Goal: Navigation & Orientation: Understand site structure

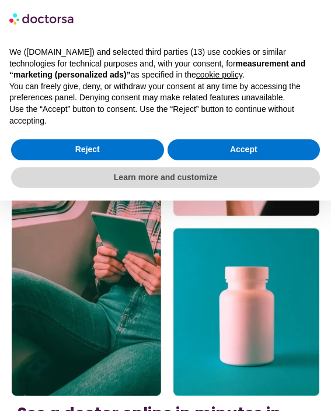
click at [139, 240] on img at bounding box center [165, 222] width 307 height 348
click at [190, 80] on p "We ([DOMAIN_NAME]) and selected third parties (13) use cookies or similar techn…" at bounding box center [165, 64] width 312 height 34
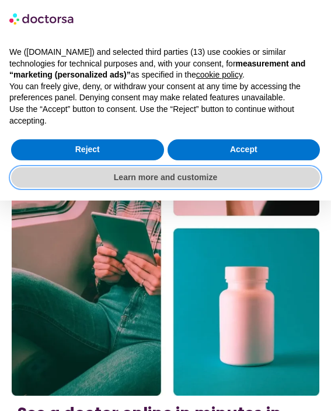
click at [144, 176] on button "Learn more and customize" at bounding box center [165, 177] width 308 height 21
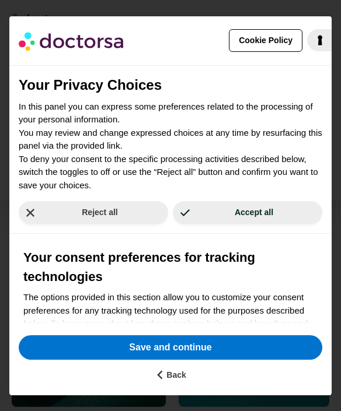
click at [163, 224] on div "Reject all" at bounding box center [93, 212] width 154 height 23
click at [148, 218] on div "Your Privacy Choices In this panel you can express some preferences related to …" at bounding box center [170, 194] width 322 height 258
click at [144, 109] on div "Your Privacy Choices In this panel you can express some preferences related to …" at bounding box center [170, 194] width 322 height 258
click at [198, 121] on p "In this panel you can express some preferences related to the processing of you…" at bounding box center [170, 146] width 303 height 92
click at [149, 149] on p "In this panel you can express some preferences related to the processing of you…" at bounding box center [170, 146] width 303 height 92
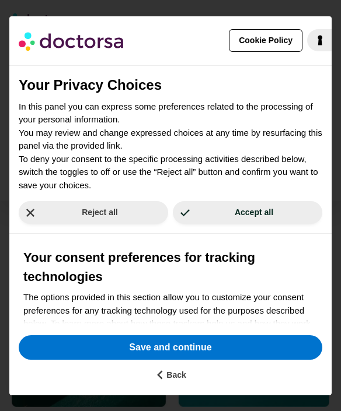
click at [159, 144] on p "In this panel you can express some preferences related to the processing of you…" at bounding box center [170, 146] width 303 height 92
click at [173, 174] on p "In this panel you can express some preferences related to the processing of you…" at bounding box center [170, 146] width 303 height 92
click at [139, 121] on p "In this panel you can express some preferences related to the processing of you…" at bounding box center [170, 146] width 303 height 92
click at [168, 240] on div "Your consent preferences for tracking technologies The options provided in this…" at bounding box center [170, 390] width 322 height 313
click at [136, 150] on p "In this panel you can express some preferences related to the processing of you…" at bounding box center [170, 146] width 303 height 92
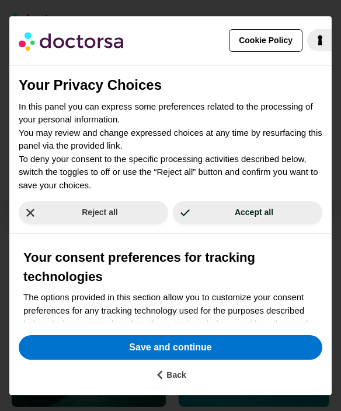
click at [209, 188] on p "In this panel you can express some preferences related to the processing of you…" at bounding box center [170, 146] width 303 height 92
click at [150, 118] on p "In this panel you can express some preferences related to the processing of you…" at bounding box center [170, 146] width 303 height 92
click at [131, 229] on div "Your Privacy Choices In this panel you can express some preferences related to …" at bounding box center [170, 194] width 322 height 258
click at [191, 150] on p "In this panel you can express some preferences related to the processing of you…" at bounding box center [170, 146] width 303 height 92
click at [216, 191] on p "In this panel you can express some preferences related to the processing of you…" at bounding box center [170, 146] width 303 height 92
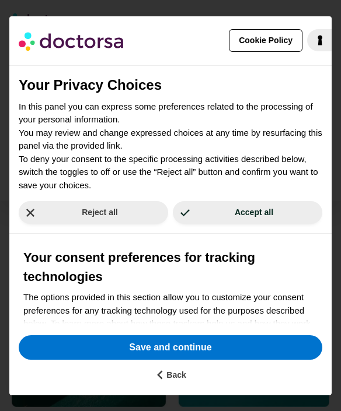
click at [186, 129] on p "In this panel you can express some preferences related to the processing of you…" at bounding box center [170, 146] width 303 height 92
click at [202, 199] on div "Reject all Accept all" at bounding box center [170, 213] width 322 height 42
click at [145, 239] on div "Your consent preferences for tracking technologies The options provided in this…" at bounding box center [170, 390] width 322 height 313
click at [188, 152] on p "In this panel you can express some preferences related to the processing of you…" at bounding box center [170, 146] width 303 height 92
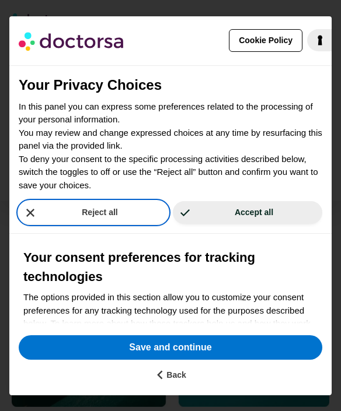
click at [129, 220] on button "Reject all" at bounding box center [93, 212] width 149 height 23
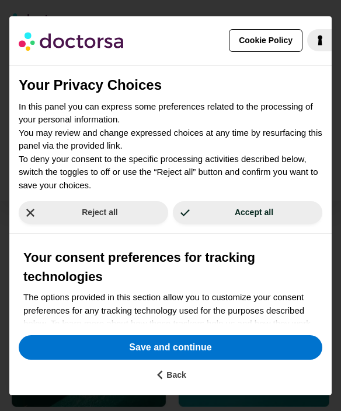
click at [123, 87] on h2 "Your Privacy Choices" at bounding box center [170, 85] width 303 height 21
click at [134, 177] on p "In this panel you can express some preferences related to the processing of you…" at bounding box center [170, 146] width 303 height 92
click at [174, 85] on h2 "Your Privacy Choices" at bounding box center [170, 85] width 303 height 21
click at [153, 132] on p "In this panel you can express some preferences related to the processing of you…" at bounding box center [170, 146] width 303 height 92
click at [123, 198] on div "Reject all Accept all" at bounding box center [170, 213] width 322 height 42
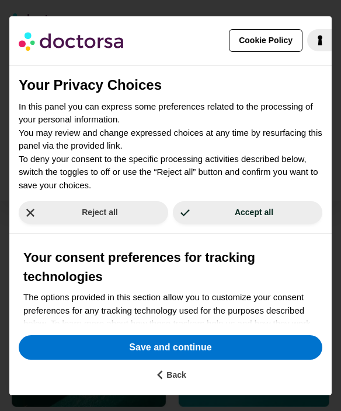
click at [139, 156] on p "In this panel you can express some preferences related to the processing of you…" at bounding box center [170, 146] width 303 height 92
click at [187, 173] on p "In this panel you can express some preferences related to the processing of you…" at bounding box center [170, 146] width 303 height 92
click at [133, 72] on div "Your Privacy Choices In this panel you can express some preferences related to …" at bounding box center [170, 128] width 322 height 127
click at [198, 152] on p "In this panel you can express some preferences related to the processing of you…" at bounding box center [170, 146] width 303 height 92
click at [145, 236] on div "Your consent preferences for tracking technologies The options provided in this…" at bounding box center [170, 390] width 322 height 313
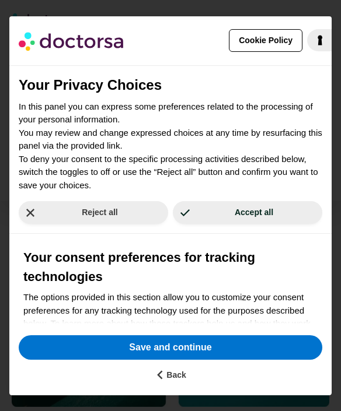
click at [159, 122] on p "In this panel you can express some preferences related to the processing of you…" at bounding box center [170, 146] width 303 height 92
click at [125, 174] on p "In this panel you can express some preferences related to the processing of you…" at bounding box center [170, 146] width 303 height 92
click at [150, 142] on p "In this panel you can express some preferences related to the processing of you…" at bounding box center [170, 146] width 303 height 92
click at [201, 162] on p "In this panel you can express some preferences related to the processing of you…" at bounding box center [170, 146] width 303 height 92
click at [192, 226] on div "Reject all Accept all" at bounding box center [170, 213] width 322 height 42
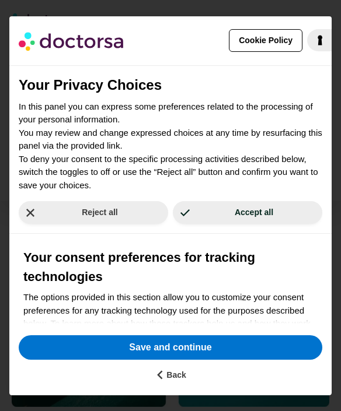
click at [119, 124] on p "In this panel you can express some preferences related to the processing of you…" at bounding box center [170, 146] width 303 height 92
click at [188, 177] on div "Your Privacy Choices In this panel you can express some preferences related to …" at bounding box center [170, 194] width 322 height 258
click at [150, 235] on div "Your consent preferences for tracking technologies The options provided in this…" at bounding box center [170, 390] width 322 height 313
click at [158, 223] on div "Reject all" at bounding box center [93, 212] width 154 height 23
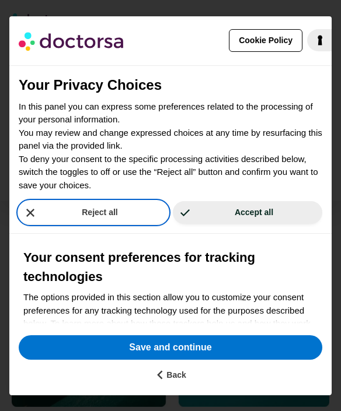
click at [128, 214] on button "Reject all" at bounding box center [93, 212] width 149 height 23
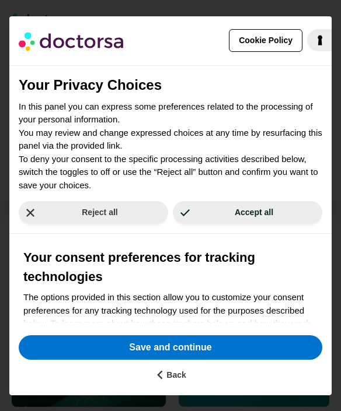
click at [209, 225] on div "Reject all Accept all" at bounding box center [170, 213] width 322 height 42
click at [216, 73] on div "Your Privacy Choices In this panel you can express some preferences related to …" at bounding box center [170, 128] width 322 height 127
click at [198, 66] on div "Your Privacy Choices In this panel you can express some preferences related to …" at bounding box center [170, 128] width 322 height 127
click at [215, 106] on p "In this panel you can express some preferences related to the processing of you…" at bounding box center [170, 146] width 303 height 92
click at [129, 187] on p "In this panel you can express some preferences related to the processing of you…" at bounding box center [170, 146] width 303 height 92
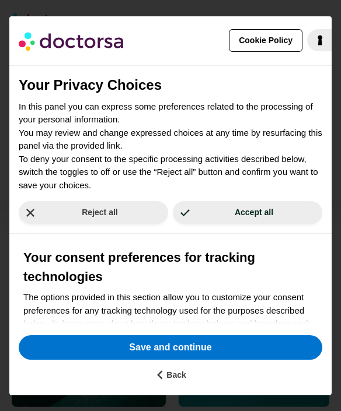
click at [145, 86] on h2 "Your Privacy Choices" at bounding box center [170, 85] width 303 height 21
click at [212, 105] on p "In this panel you can express some preferences related to the processing of you…" at bounding box center [170, 146] width 303 height 92
click at [120, 133] on p "In this panel you can express some preferences related to the processing of you…" at bounding box center [170, 146] width 303 height 92
click at [134, 200] on div "Reject all Accept all" at bounding box center [170, 213] width 322 height 42
click at [119, 172] on p "In this panel you can express some preferences related to the processing of you…" at bounding box center [170, 146] width 303 height 92
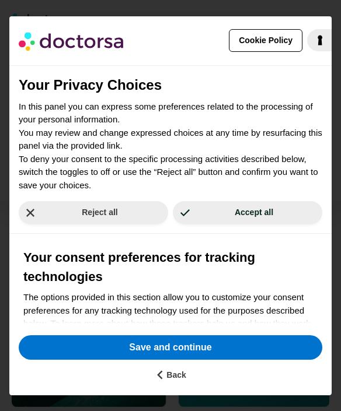
click at [211, 122] on p "In this panel you can express some preferences related to the processing of you…" at bounding box center [170, 146] width 303 height 92
